Goal: Use online tool/utility: Utilize a website feature to perform a specific function

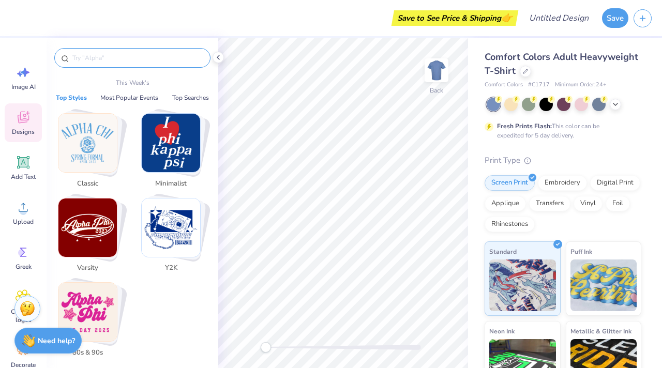
click at [120, 61] on input "text" at bounding box center [137, 58] width 132 height 10
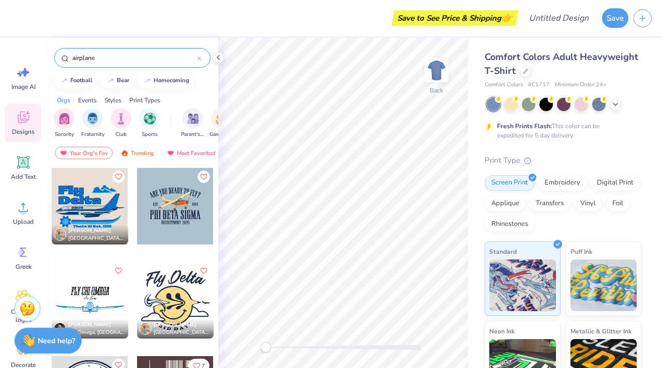
click at [78, 57] on input "airplane" at bounding box center [134, 58] width 126 height 10
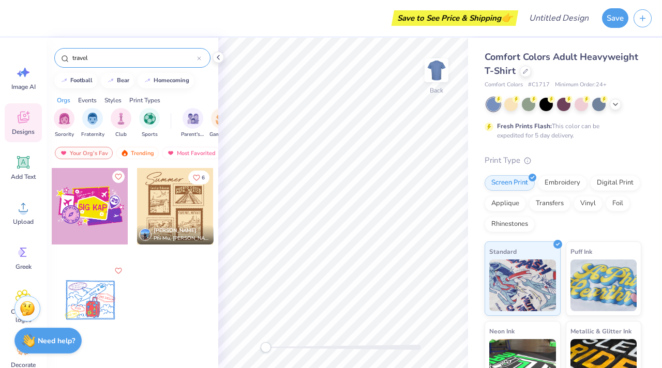
type input "travel"
click at [80, 212] on div at bounding box center [90, 206] width 77 height 77
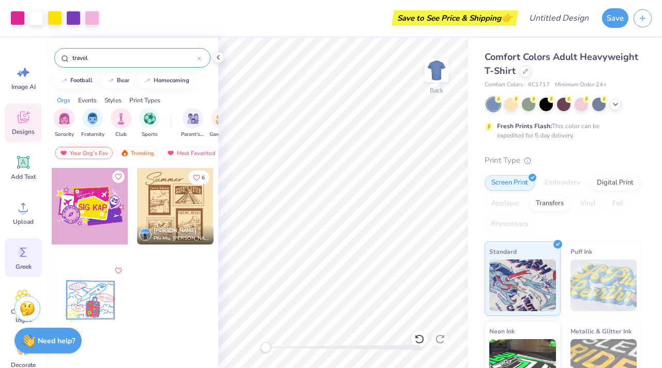
scroll to position [1, 0]
click at [527, 71] on icon at bounding box center [525, 70] width 5 height 5
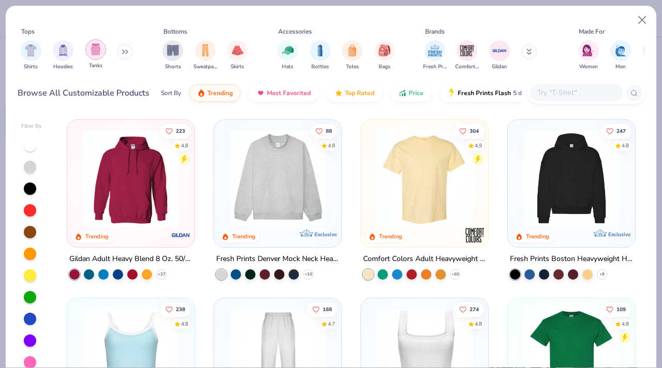
click at [97, 52] on img "filter for Tanks" at bounding box center [95, 49] width 11 height 12
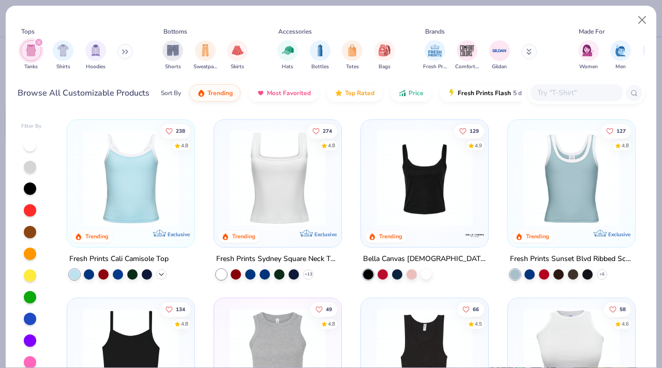
click at [160, 272] on icon at bounding box center [161, 275] width 8 height 8
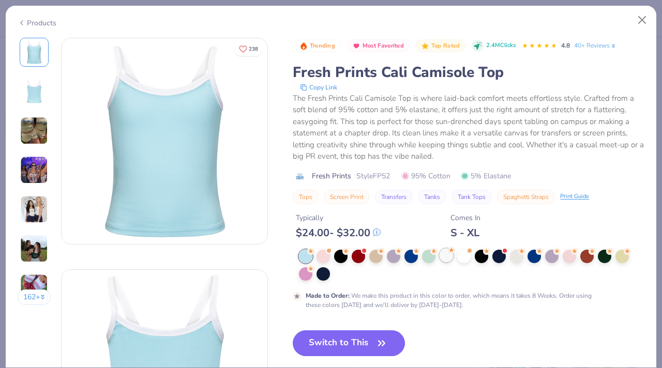
click at [451, 257] on div at bounding box center [446, 255] width 13 height 13
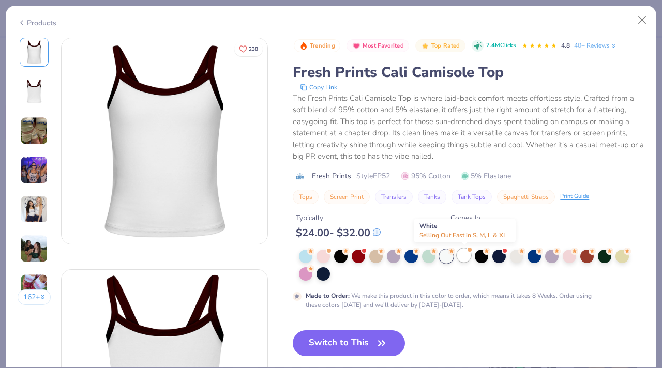
click at [465, 262] on div at bounding box center [463, 255] width 13 height 13
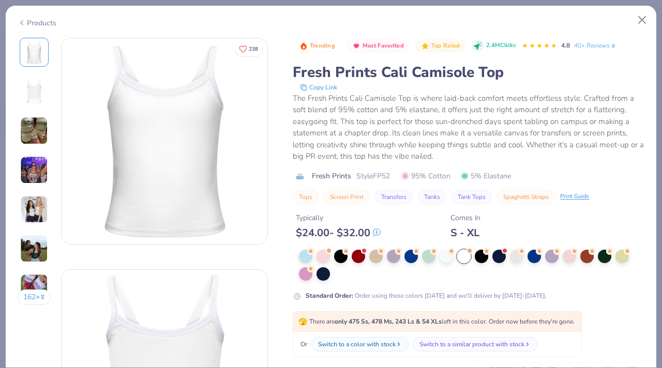
click at [420, 257] on div at bounding box center [472, 265] width 346 height 31
click at [413, 257] on div at bounding box center [411, 255] width 13 height 13
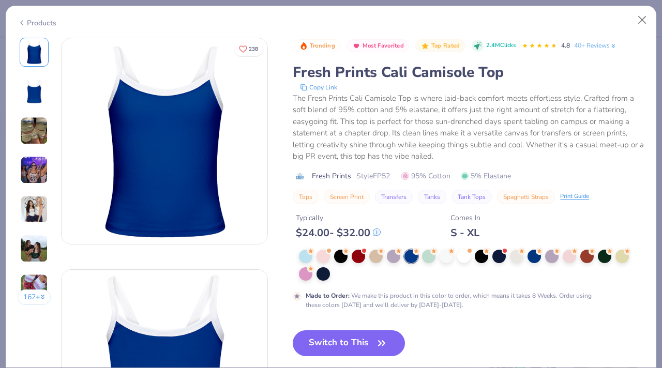
click at [531, 265] on div at bounding box center [472, 265] width 346 height 31
click at [535, 262] on div at bounding box center [534, 255] width 13 height 13
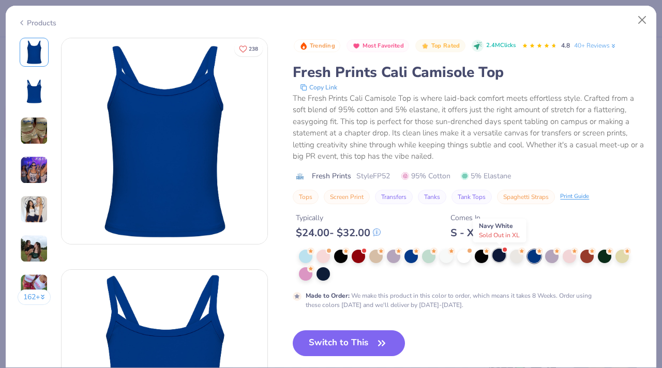
click at [500, 254] on div at bounding box center [499, 255] width 13 height 13
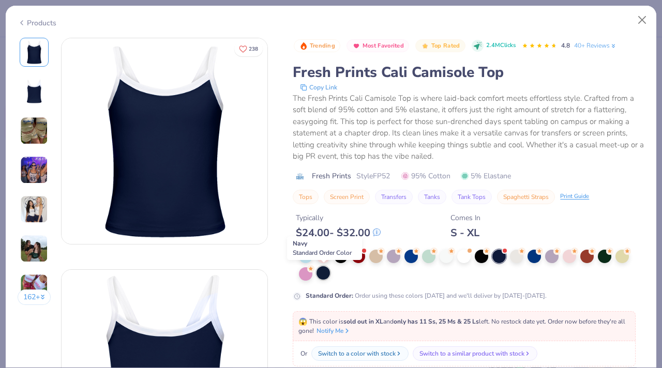
click at [321, 275] on div at bounding box center [323, 273] width 13 height 13
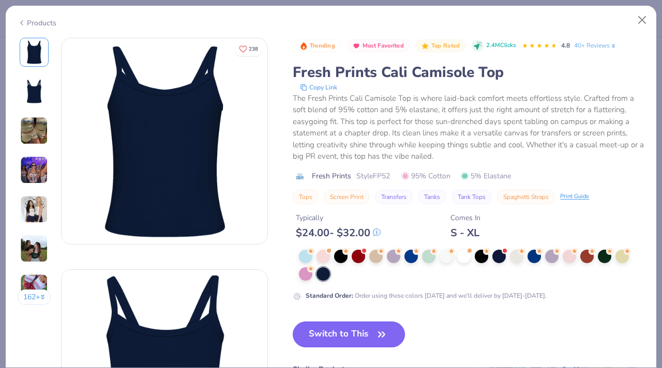
click at [329, 331] on button "Switch to This" at bounding box center [349, 335] width 112 height 26
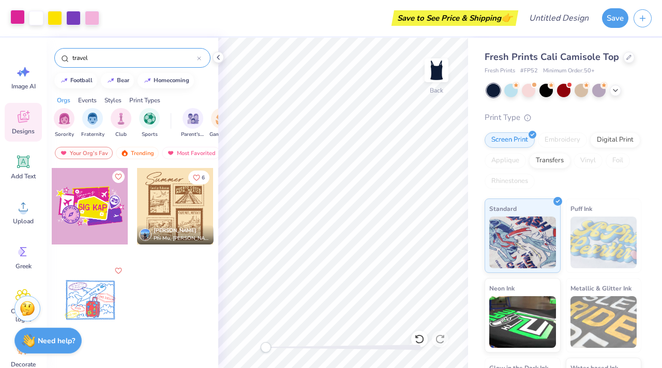
click at [20, 19] on div at bounding box center [17, 17] width 14 height 14
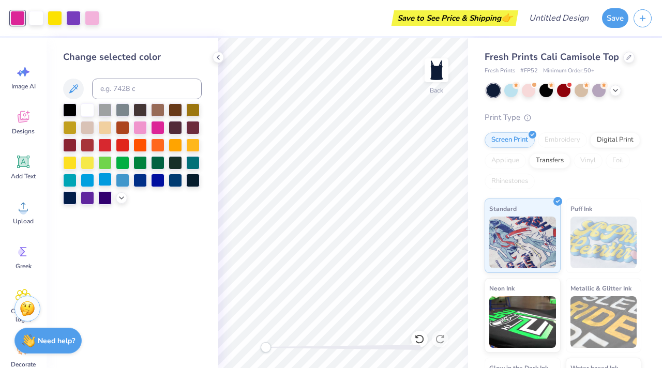
click at [105, 182] on div at bounding box center [104, 179] width 13 height 13
click at [106, 111] on div at bounding box center [104, 108] width 13 height 13
click at [90, 111] on div at bounding box center [87, 108] width 13 height 13
click at [156, 126] on div at bounding box center [157, 126] width 13 height 13
click at [157, 182] on div at bounding box center [157, 179] width 13 height 13
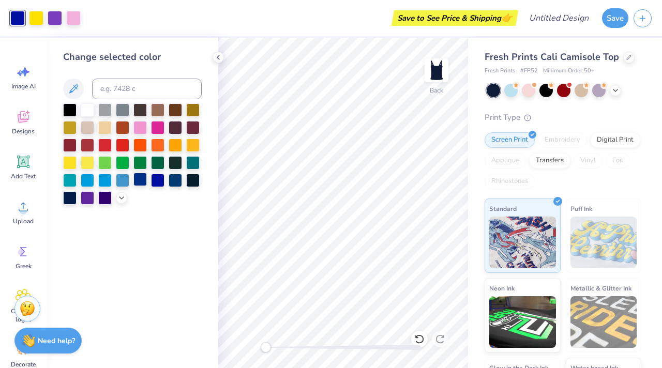
click at [141, 180] on div at bounding box center [140, 179] width 13 height 13
click at [122, 179] on div at bounding box center [122, 179] width 13 height 13
click at [37, 22] on div at bounding box center [36, 17] width 14 height 14
click at [195, 144] on div at bounding box center [192, 144] width 13 height 13
click at [90, 109] on div at bounding box center [87, 108] width 13 height 13
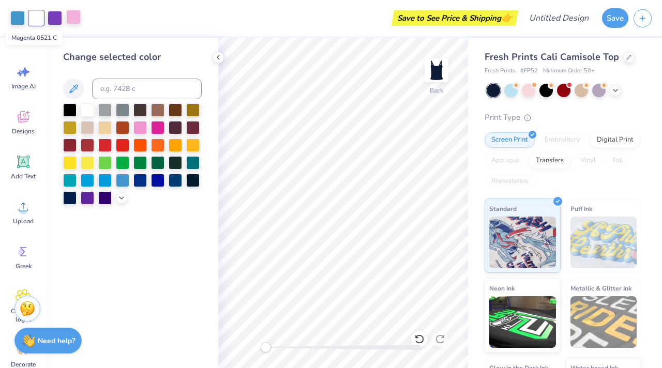
click at [72, 21] on div at bounding box center [73, 17] width 14 height 14
click at [197, 146] on div at bounding box center [192, 144] width 13 height 13
click at [53, 20] on div at bounding box center [55, 17] width 14 height 14
click at [121, 113] on div at bounding box center [122, 108] width 13 height 13
click at [174, 182] on div at bounding box center [175, 179] width 13 height 13
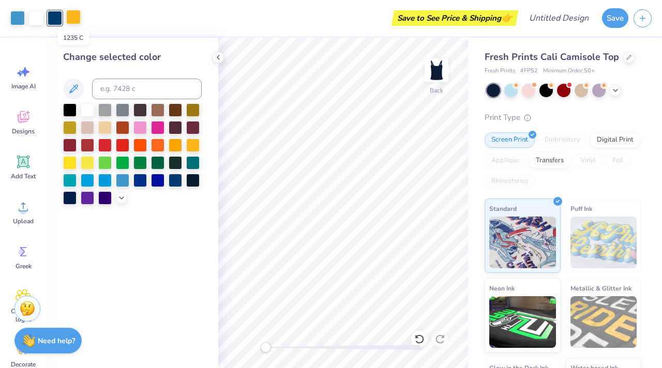
click at [75, 17] on div at bounding box center [73, 17] width 14 height 14
click at [103, 128] on div at bounding box center [104, 126] width 13 height 13
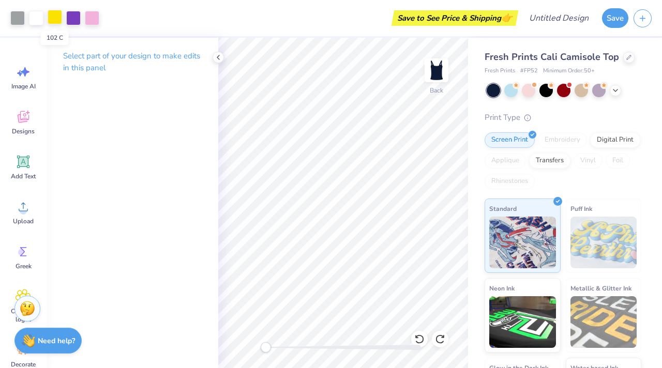
click at [56, 18] on div at bounding box center [55, 17] width 14 height 14
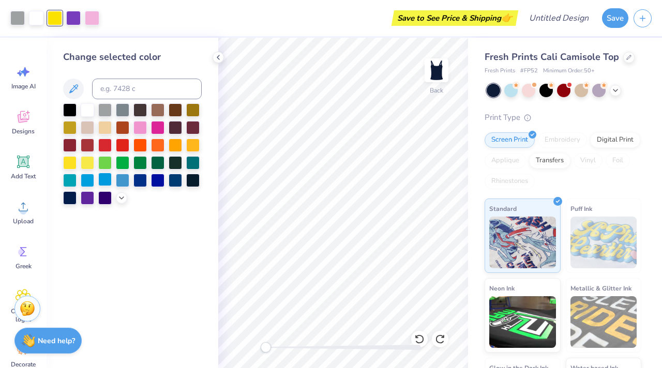
click at [103, 181] on div at bounding box center [104, 179] width 13 height 13
click at [35, 17] on div at bounding box center [36, 17] width 14 height 14
click at [122, 112] on div at bounding box center [122, 108] width 13 height 13
click at [21, 16] on div at bounding box center [17, 17] width 14 height 14
click at [88, 111] on div at bounding box center [87, 108] width 13 height 13
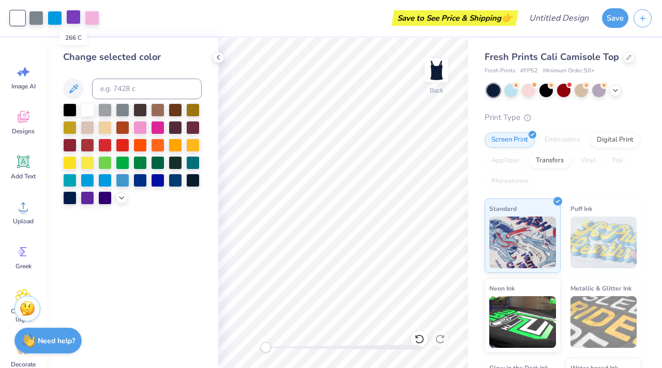
click at [76, 18] on div at bounding box center [73, 17] width 14 height 14
click at [88, 108] on div at bounding box center [87, 108] width 13 height 13
click at [105, 130] on div at bounding box center [104, 126] width 13 height 13
click at [36, 16] on div at bounding box center [36, 17] width 14 height 14
click at [84, 107] on div at bounding box center [87, 108] width 13 height 13
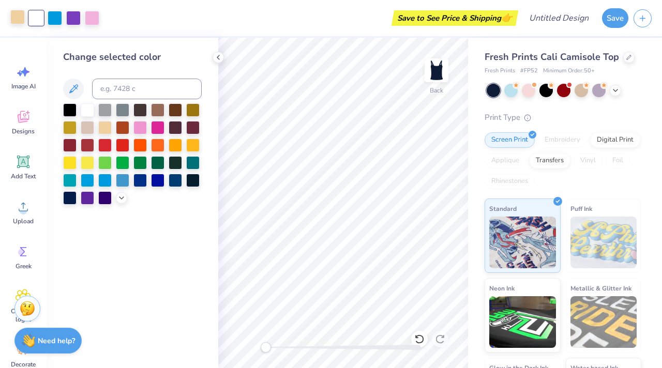
click at [19, 19] on div at bounding box center [17, 17] width 14 height 14
click at [127, 110] on div at bounding box center [122, 108] width 13 height 13
click at [76, 18] on div at bounding box center [73, 17] width 14 height 14
click at [143, 181] on div at bounding box center [140, 179] width 13 height 13
click at [124, 177] on div at bounding box center [122, 179] width 13 height 13
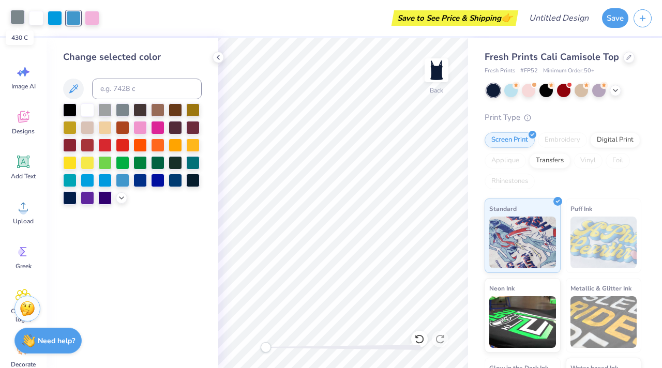
click at [16, 16] on div at bounding box center [17, 17] width 14 height 14
click at [141, 182] on div at bounding box center [140, 179] width 13 height 13
click at [154, 183] on div at bounding box center [157, 179] width 13 height 13
click at [78, 18] on div at bounding box center [73, 17] width 14 height 14
click at [105, 108] on div at bounding box center [104, 108] width 13 height 13
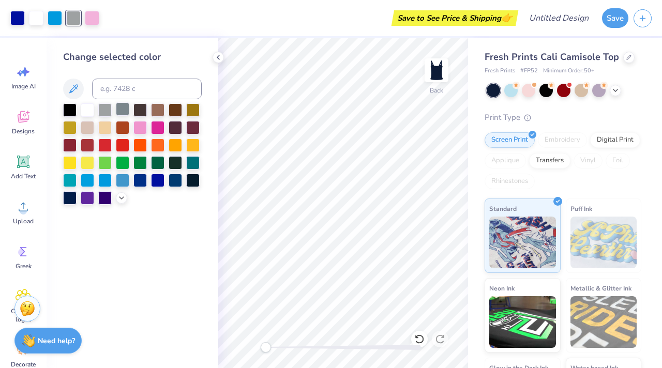
click at [121, 110] on div at bounding box center [122, 108] width 13 height 13
click at [92, 16] on div at bounding box center [92, 17] width 14 height 14
click at [88, 126] on div at bounding box center [87, 126] width 13 height 13
click at [72, 20] on div at bounding box center [73, 17] width 14 height 14
click at [122, 110] on div at bounding box center [122, 108] width 13 height 13
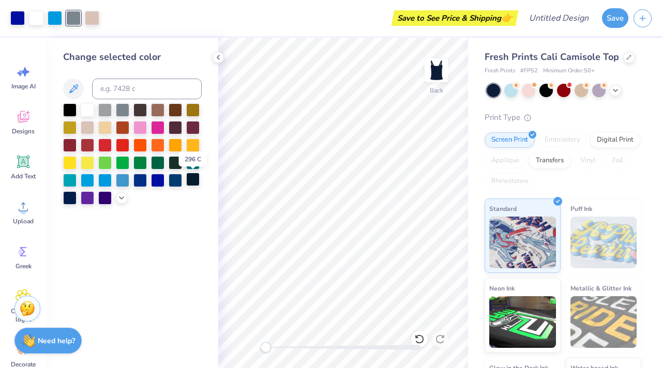
click at [192, 181] on div at bounding box center [192, 179] width 13 height 13
click at [140, 180] on div at bounding box center [140, 179] width 13 height 13
click at [158, 108] on div at bounding box center [157, 108] width 13 height 13
click at [171, 111] on div at bounding box center [175, 108] width 13 height 13
click at [156, 111] on div at bounding box center [157, 108] width 13 height 13
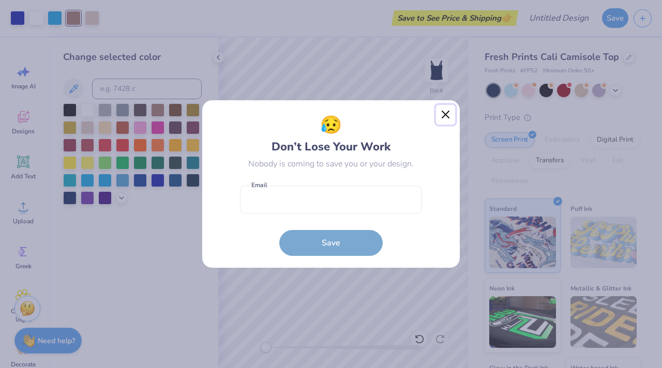
click at [446, 119] on button "Close" at bounding box center [446, 115] width 20 height 20
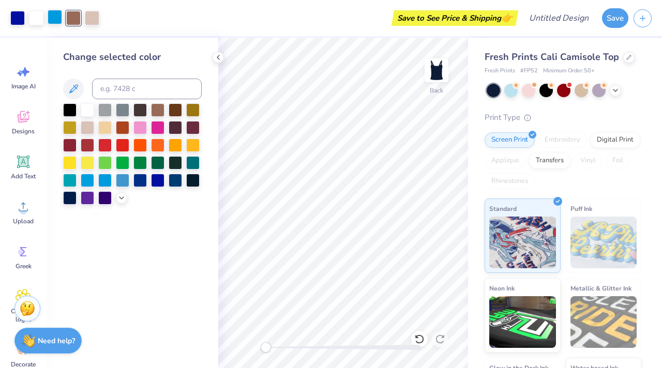
click at [55, 21] on div at bounding box center [55, 17] width 14 height 14
click at [122, 178] on div at bounding box center [122, 179] width 13 height 13
click at [175, 177] on div at bounding box center [175, 179] width 13 height 13
click at [18, 19] on div at bounding box center [17, 17] width 14 height 14
click at [85, 182] on div at bounding box center [87, 179] width 13 height 13
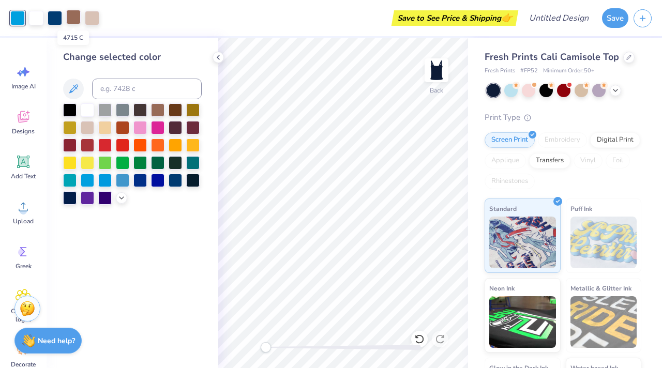
click at [68, 15] on div at bounding box center [73, 17] width 14 height 14
click at [172, 129] on div at bounding box center [175, 126] width 13 height 13
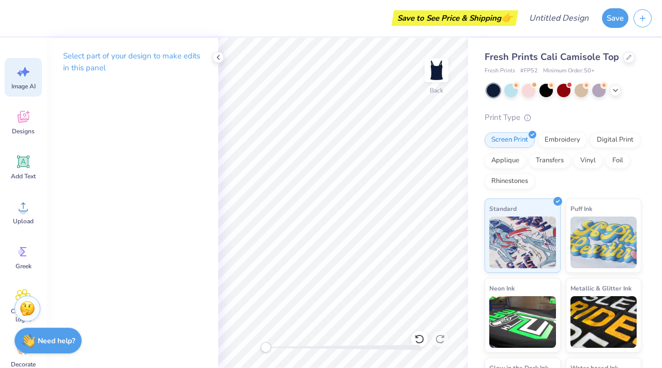
click at [23, 84] on span "Image AI" at bounding box center [23, 86] width 24 height 8
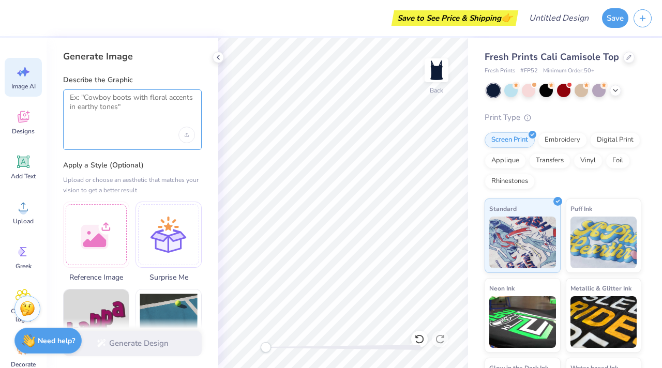
click at [91, 107] on textarea at bounding box center [132, 106] width 125 height 26
type textarea """
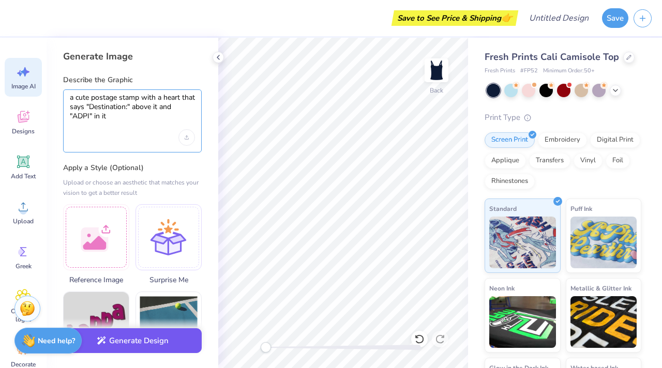
type textarea "a cute postage stamp with a heart that says "Destination:" above it and "ADPI" …"
click at [139, 343] on button "Generate Design" at bounding box center [132, 341] width 139 height 25
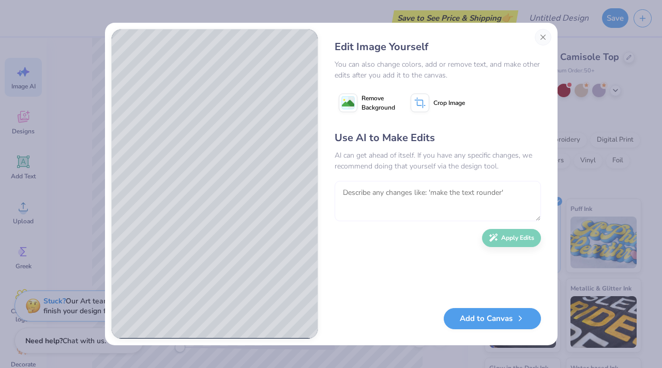
click at [375, 195] on textarea at bounding box center [438, 201] width 206 height 40
click at [431, 193] on textarea "make the text all caps and closer to the stamp" at bounding box center [438, 201] width 206 height 40
click at [414, 194] on textarea "make the text all caps and a little bit closer to the stamp" at bounding box center [438, 201] width 206 height 40
click at [377, 203] on textarea "make the text all caps, smaller, and a little bit closer to the stamp" at bounding box center [438, 201] width 206 height 40
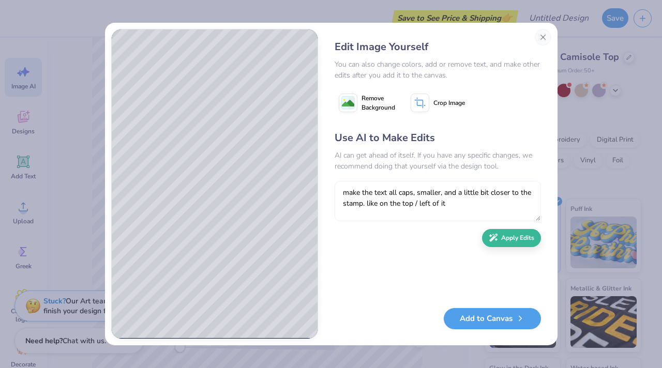
click at [380, 204] on textarea "make the text all caps, smaller, and a little bit closer to the stamp. like on …" at bounding box center [438, 201] width 206 height 40
type textarea "make the text all caps, smaller, and a little bit closer to the stamp. like abo…"
click at [509, 242] on button "Apply Edits" at bounding box center [511, 236] width 59 height 18
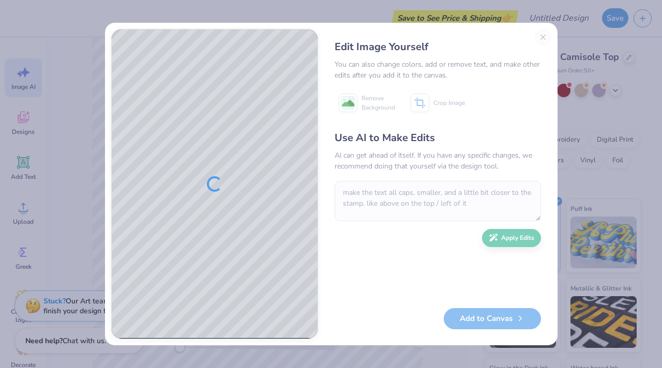
scroll to position [1, 0]
